Goal: Task Accomplishment & Management: Manage account settings

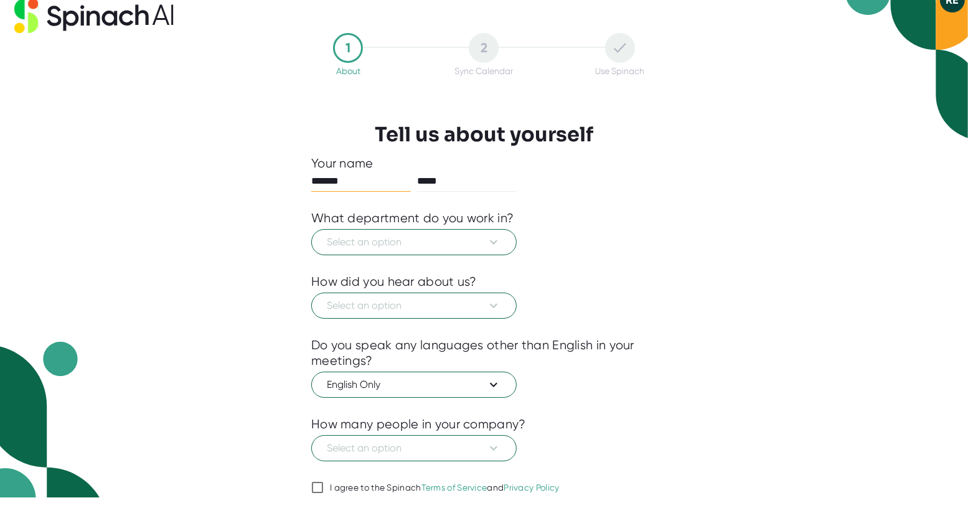
scroll to position [49, 0]
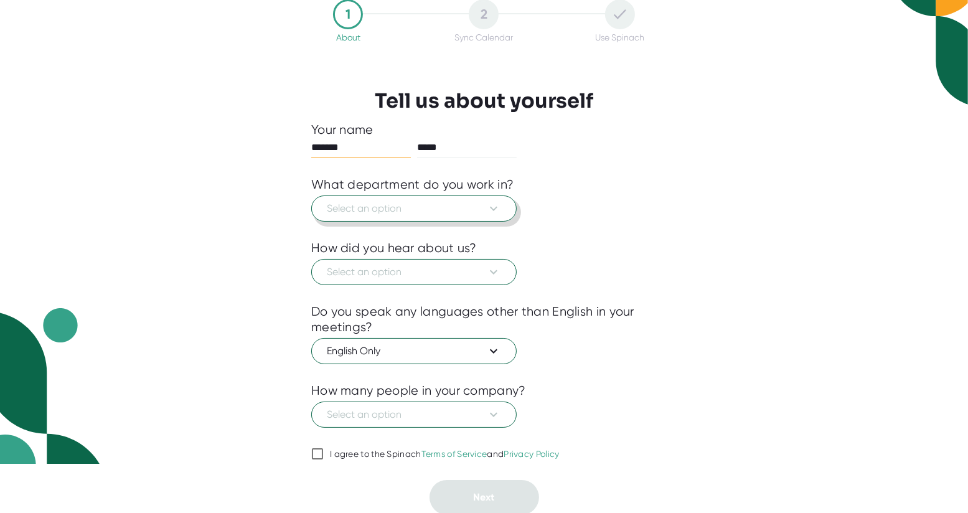
click at [485, 208] on span "Select an option" at bounding box center [414, 208] width 174 height 15
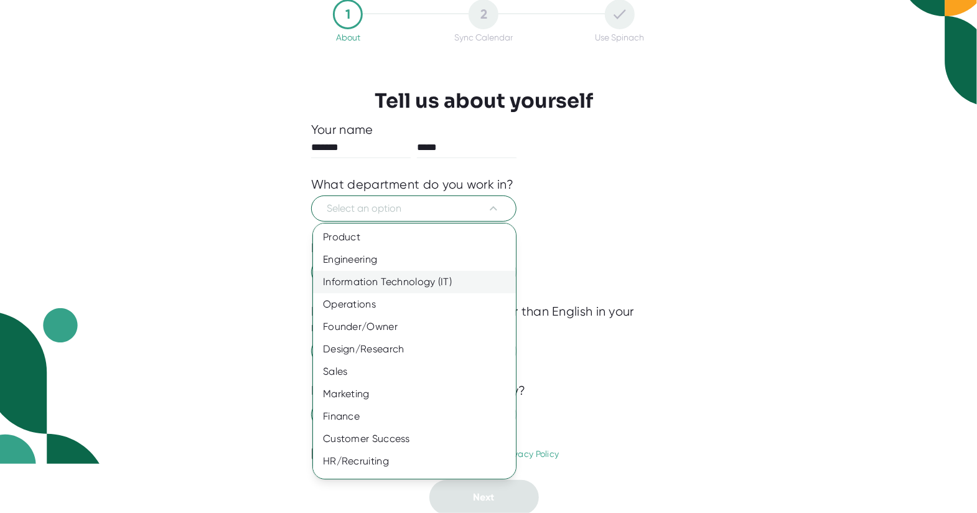
click at [377, 281] on div "Information Technology (IT)" at bounding box center [419, 282] width 212 height 22
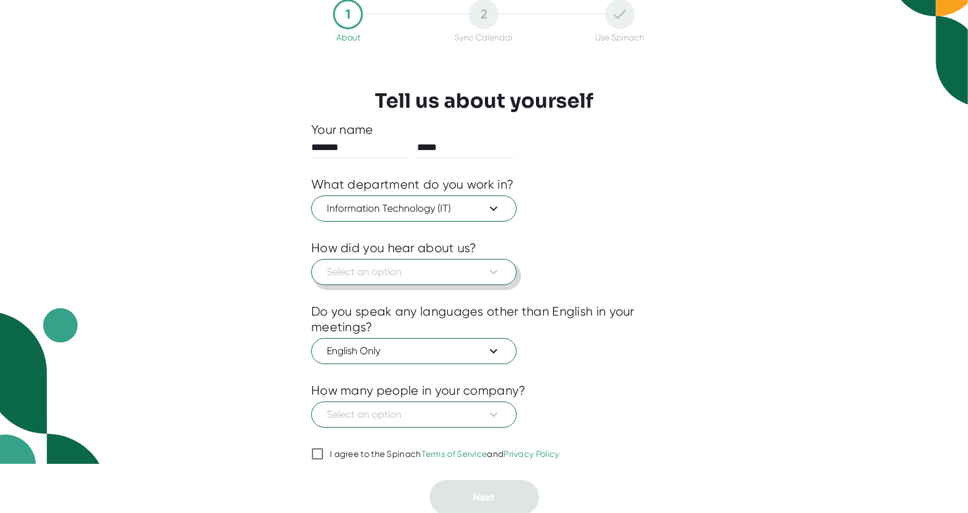
click at [447, 271] on span "Select an option" at bounding box center [414, 272] width 174 height 15
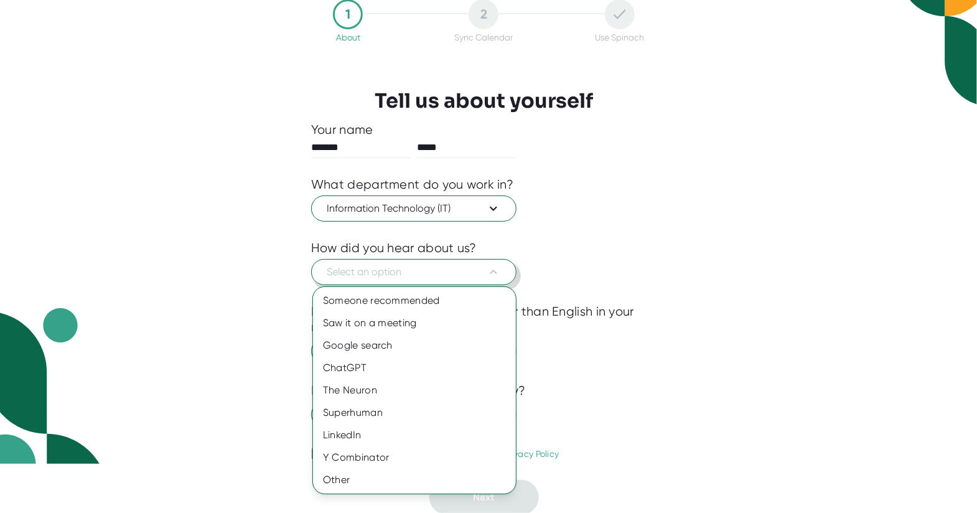
click at [447, 271] on div at bounding box center [488, 256] width 977 height 513
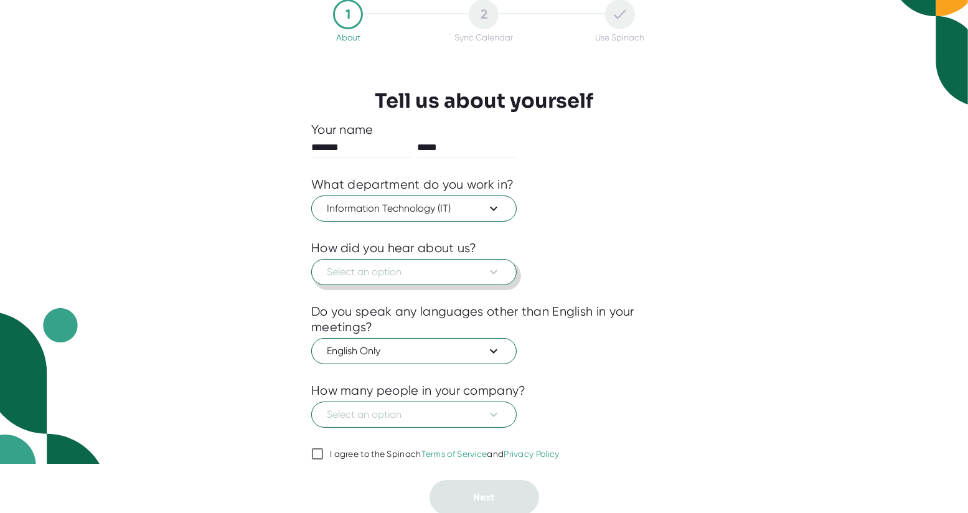
click at [423, 275] on span "Select an option" at bounding box center [414, 272] width 174 height 15
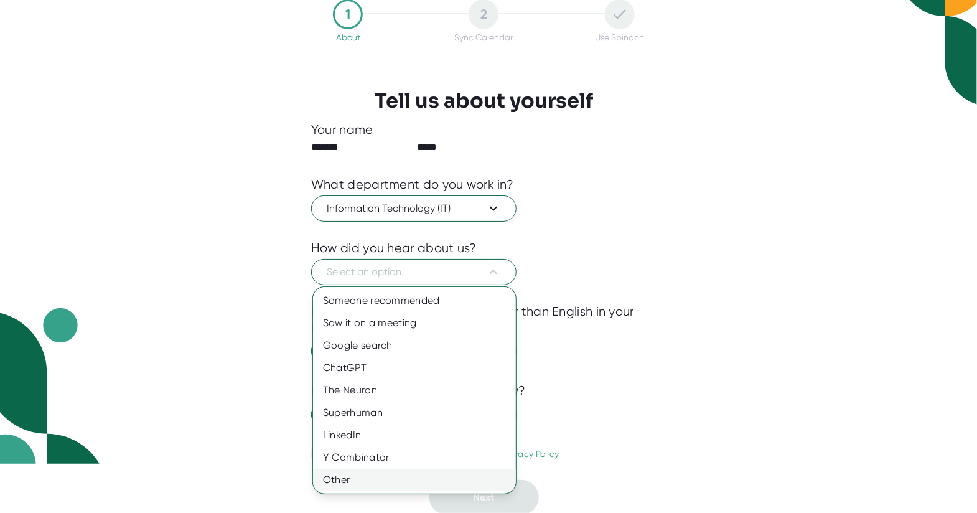
click at [347, 477] on div "Other" at bounding box center [414, 480] width 203 height 22
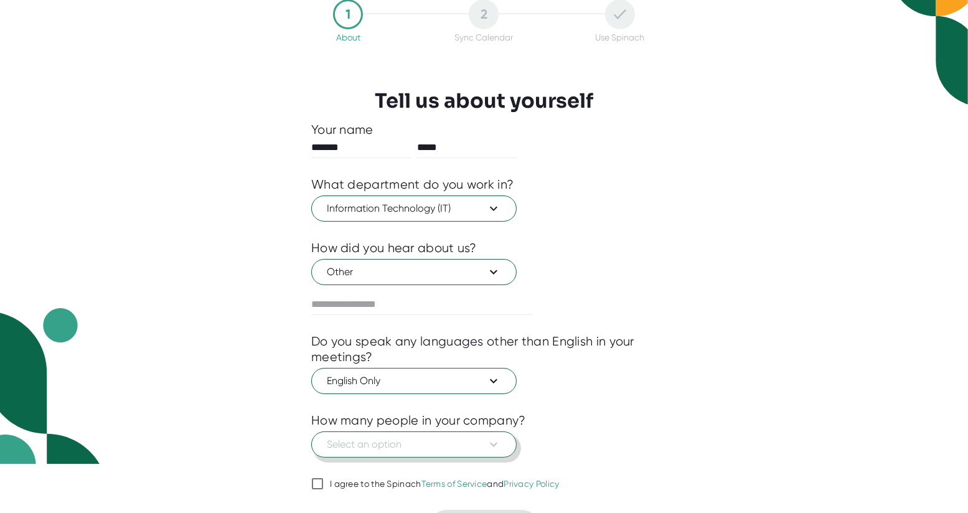
click at [406, 448] on span "Select an option" at bounding box center [414, 444] width 174 height 15
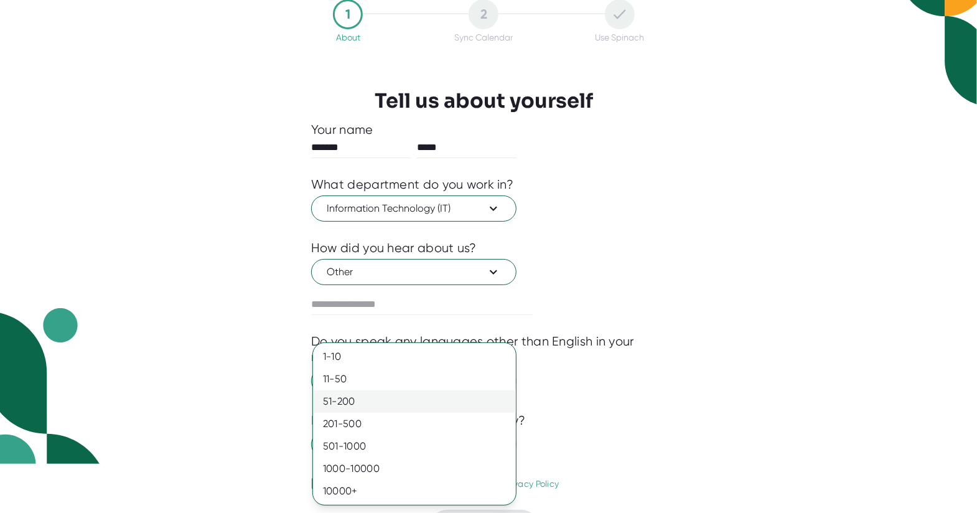
click at [344, 398] on div "51-200" at bounding box center [414, 401] width 203 height 22
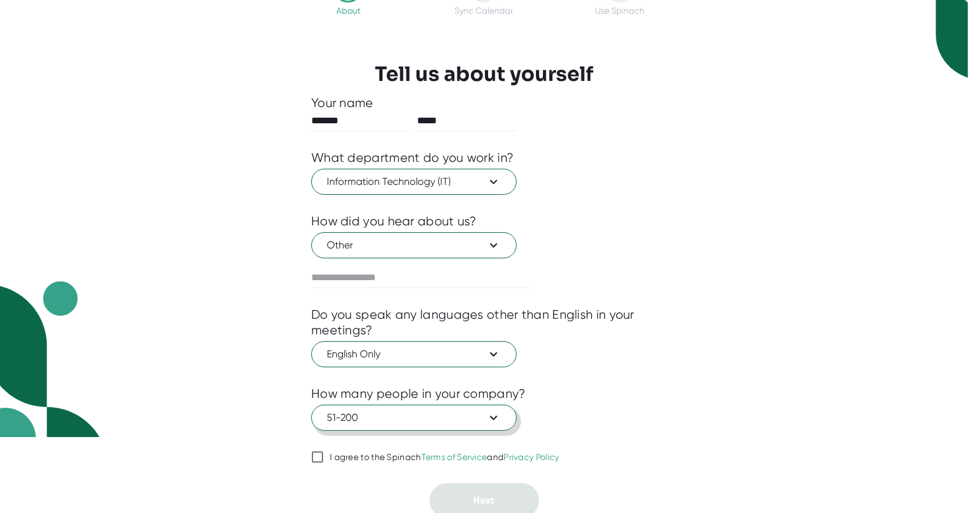
scroll to position [79, 0]
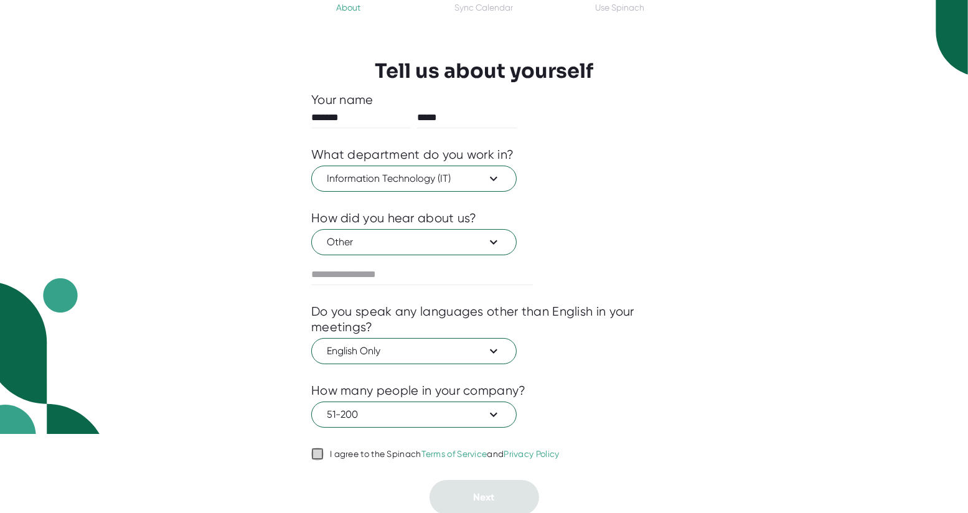
click at [314, 451] on input "I agree to the Spinach Terms of Service and Privacy Policy" at bounding box center [317, 453] width 12 height 15
checkbox input "true"
click at [477, 497] on span "Next" at bounding box center [484, 497] width 21 height 12
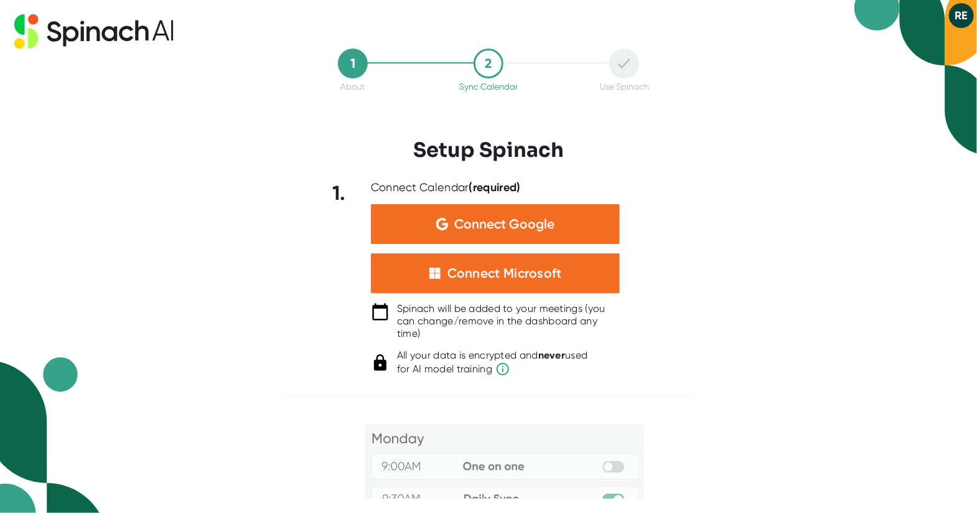
scroll to position [125, 0]
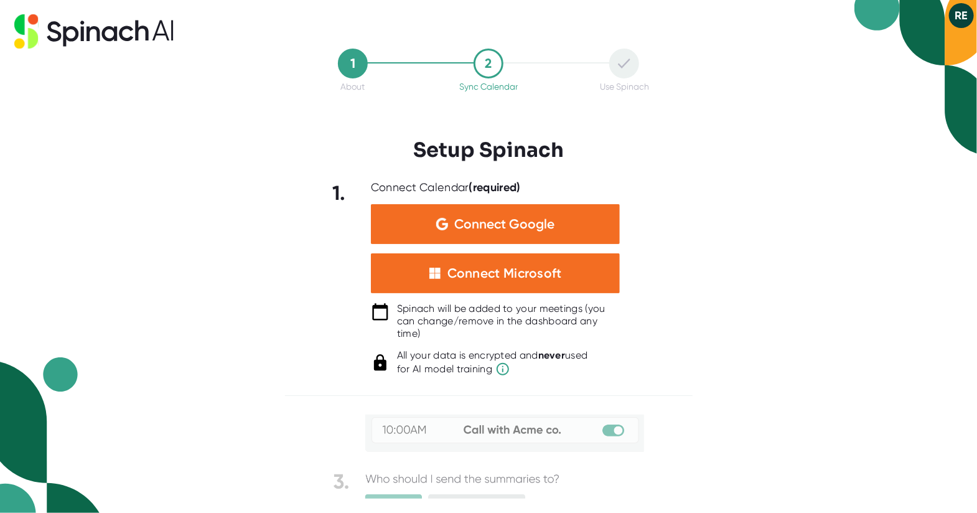
click at [621, 59] on icon at bounding box center [624, 64] width 12 height 10
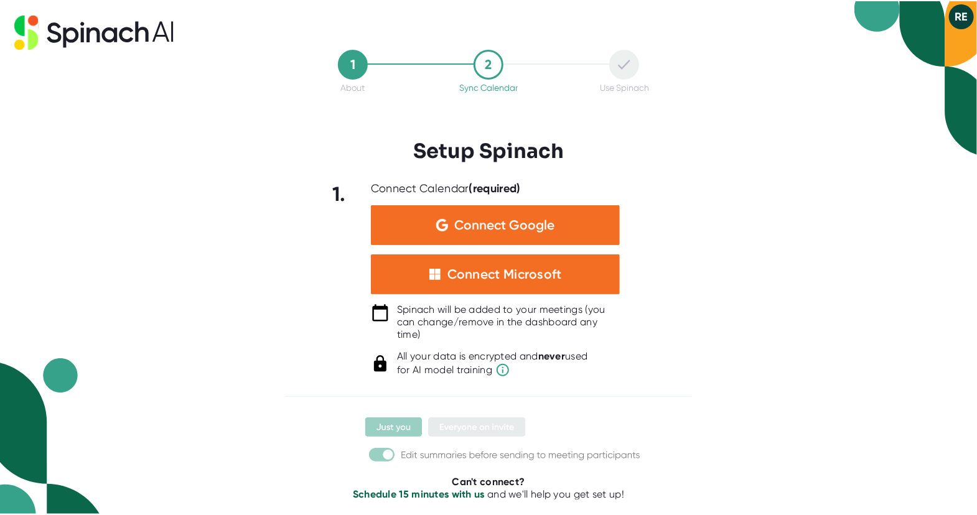
scroll to position [203, 0]
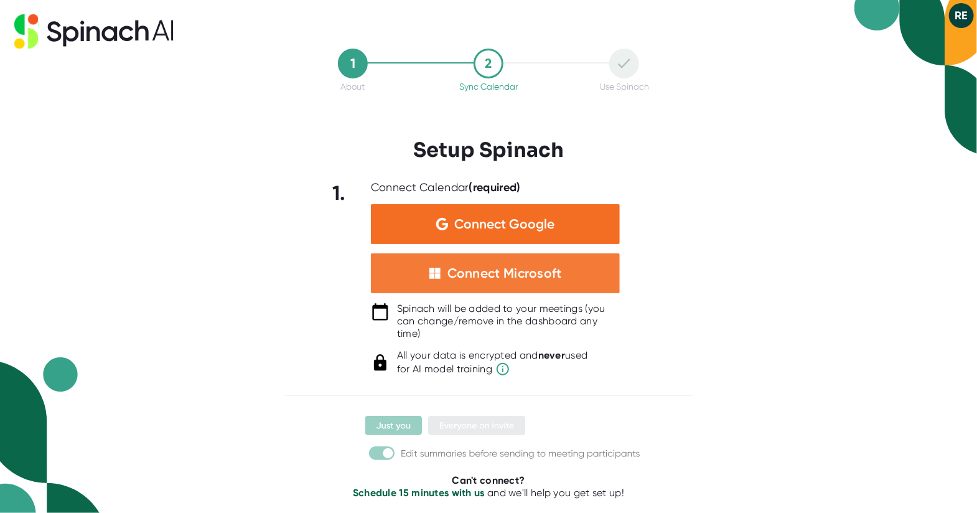
click at [488, 278] on div "Connect Microsoft" at bounding box center [505, 273] width 115 height 16
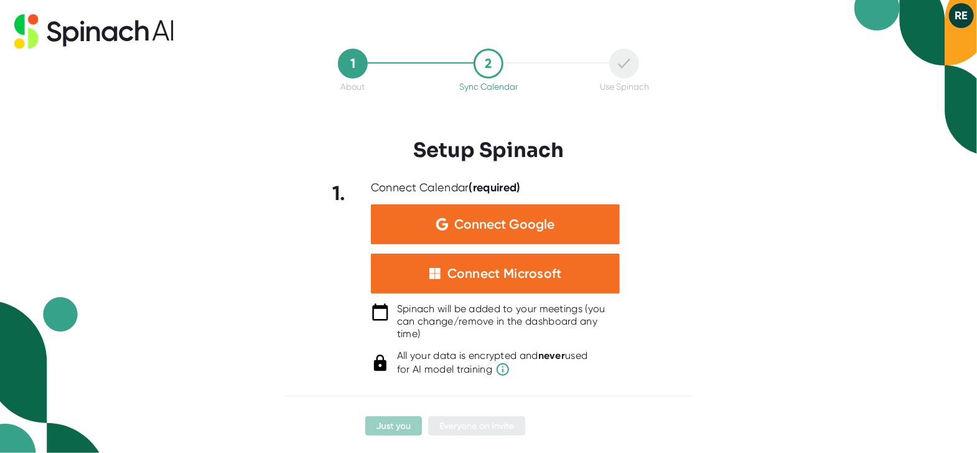
click at [385, 428] on img at bounding box center [488, 338] width 311 height 253
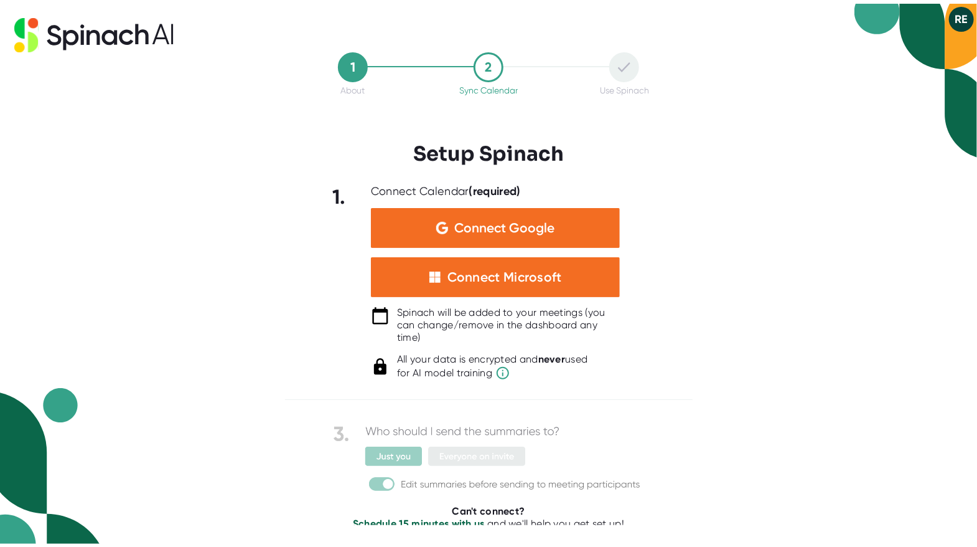
scroll to position [169, 0]
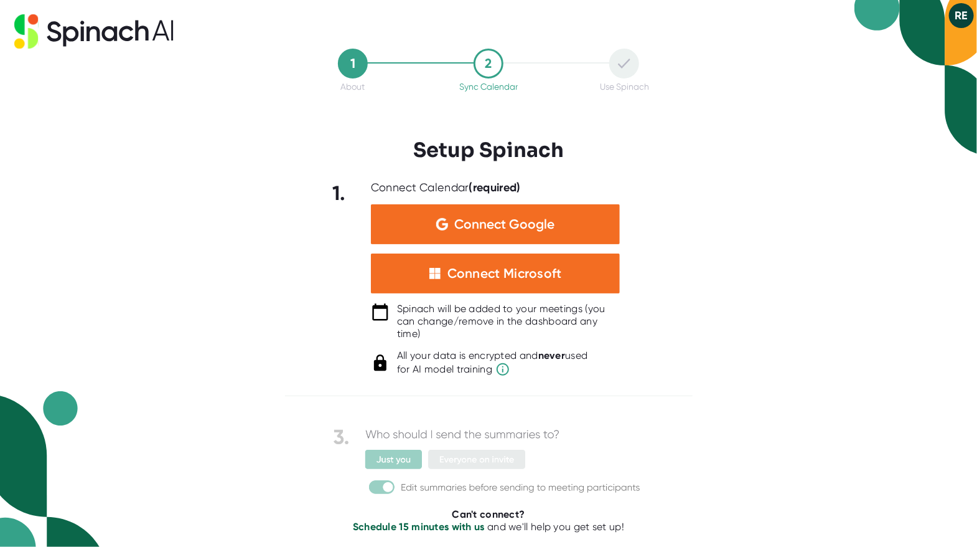
click at [374, 484] on img at bounding box center [488, 371] width 311 height 253
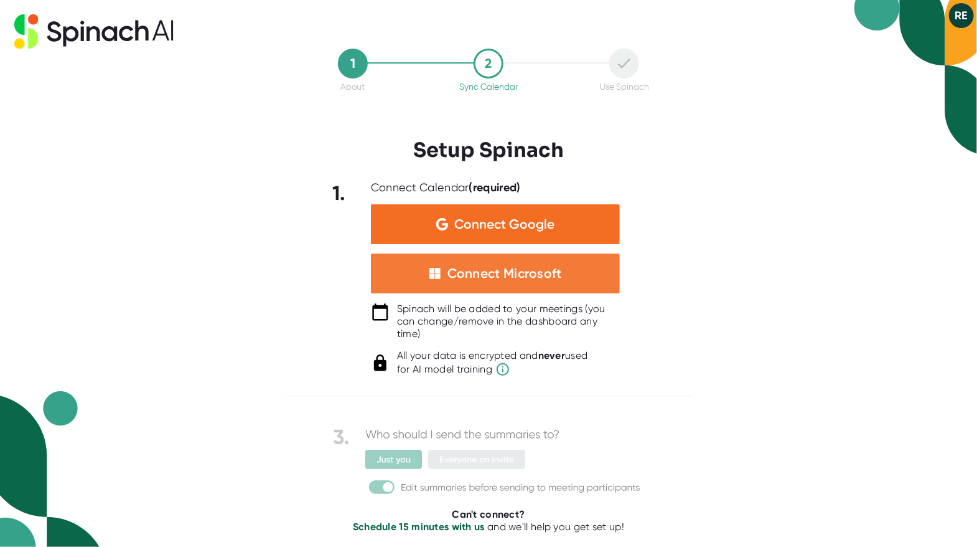
click at [468, 266] on div "Connect Microsoft" at bounding box center [505, 273] width 115 height 16
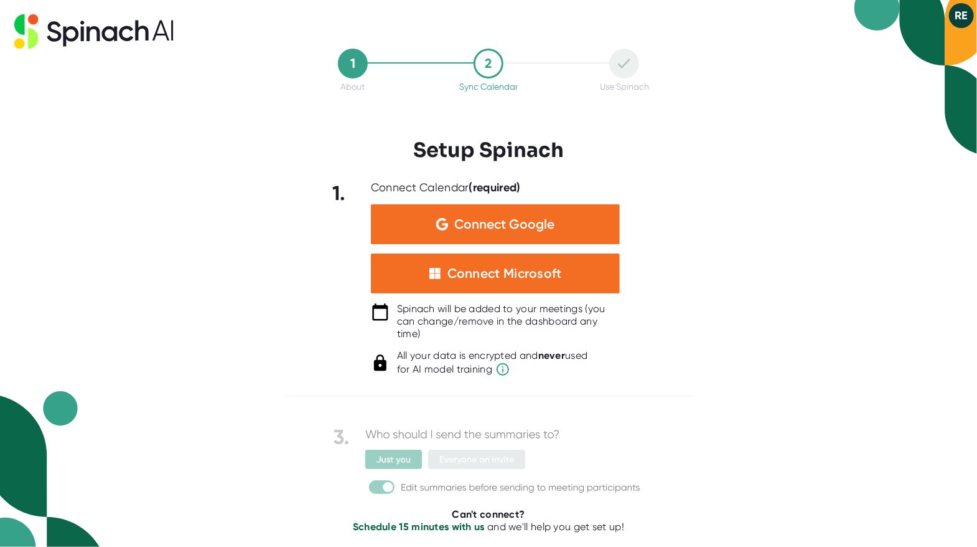
click at [453, 365] on span "for AI model training" at bounding box center [492, 369] width 191 height 15
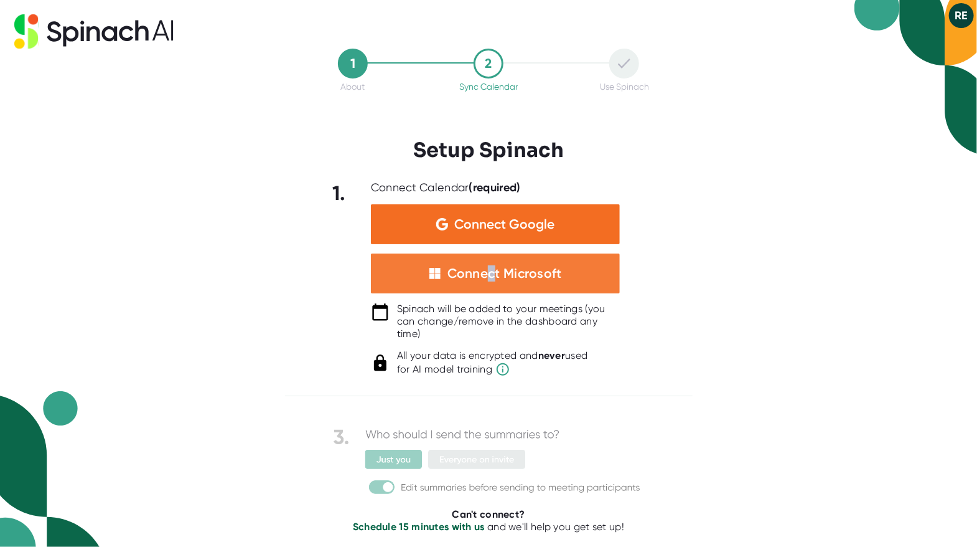
click at [492, 276] on div "Connect Microsoft" at bounding box center [505, 273] width 115 height 16
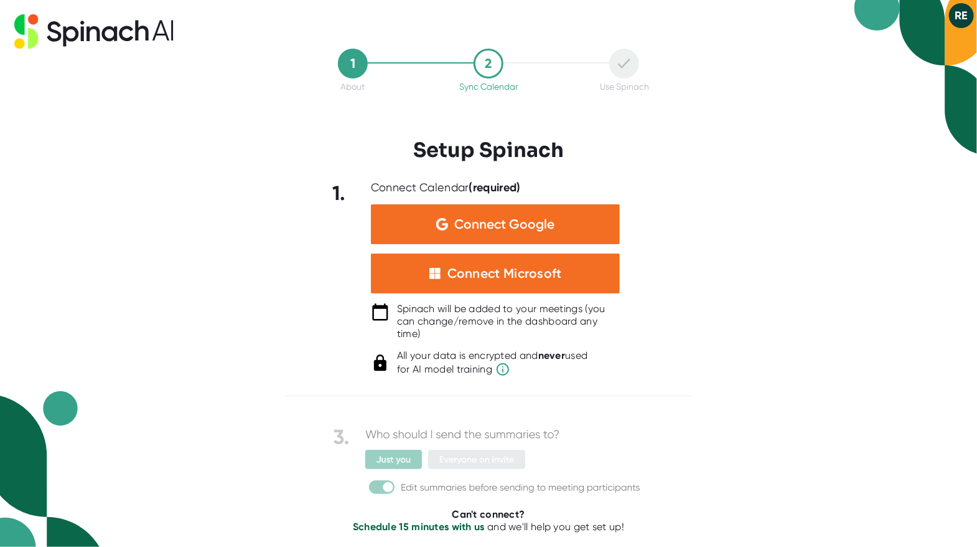
click at [420, 298] on div at bounding box center [495, 297] width 249 height 9
